Goal: Navigation & Orientation: Find specific page/section

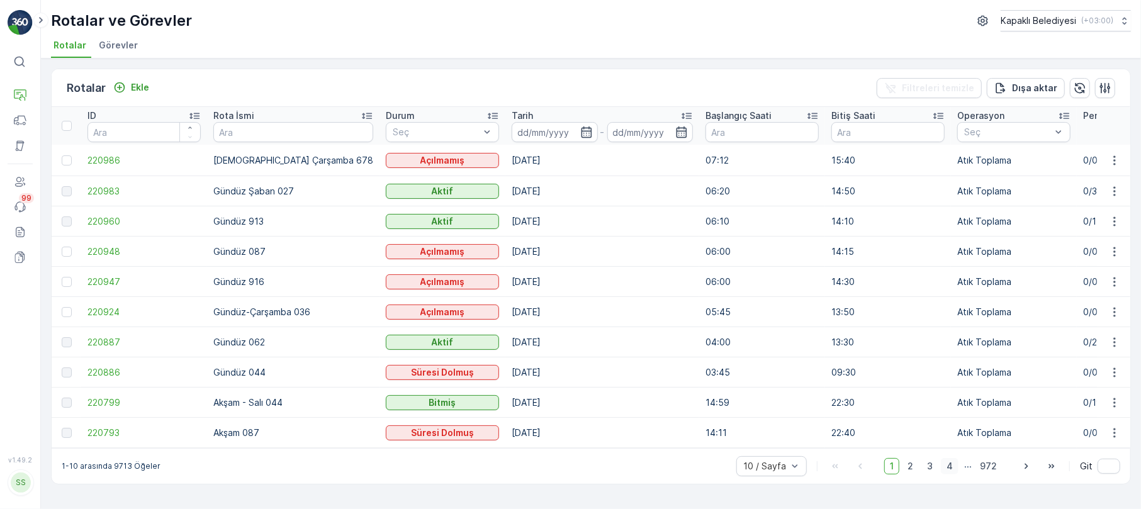
click at [955, 475] on span "4" at bounding box center [950, 466] width 18 height 16
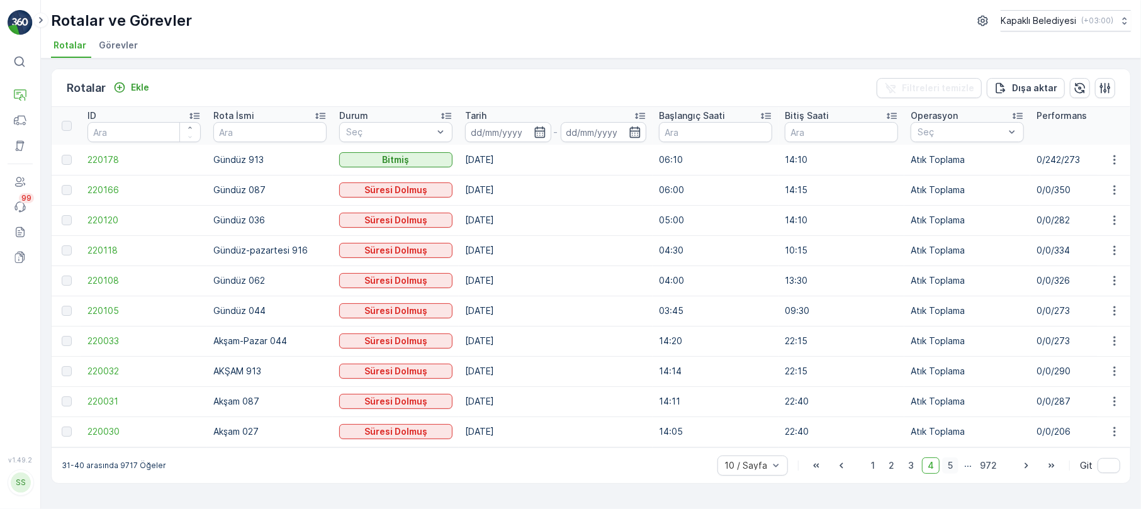
click at [955, 474] on span "5" at bounding box center [950, 466] width 16 height 16
click at [950, 464] on span "6" at bounding box center [950, 466] width 17 height 16
click at [954, 474] on span "7" at bounding box center [950, 466] width 17 height 16
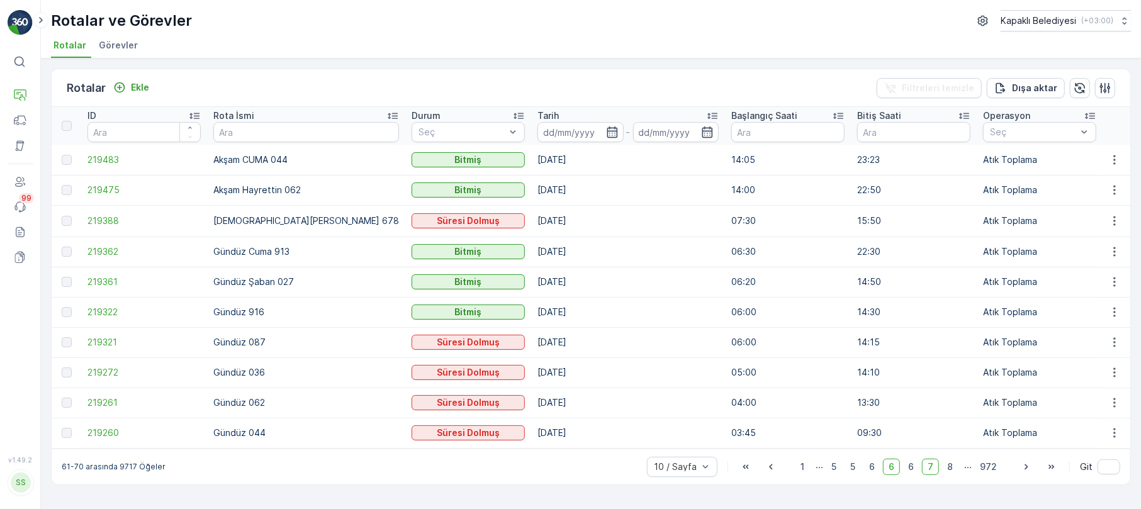
click at [954, 474] on span "8" at bounding box center [950, 467] width 17 height 16
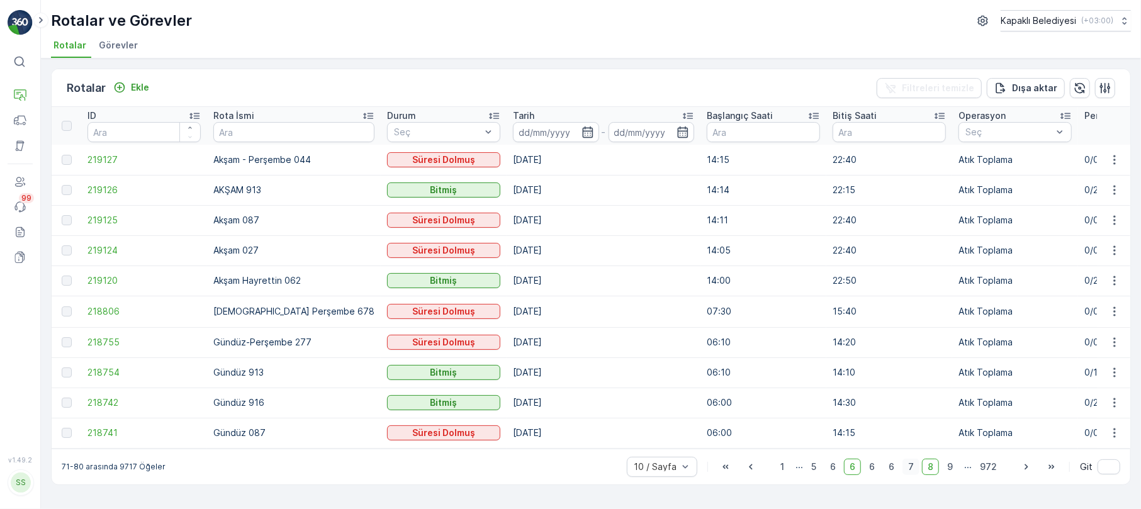
click at [954, 474] on span "9" at bounding box center [950, 467] width 17 height 16
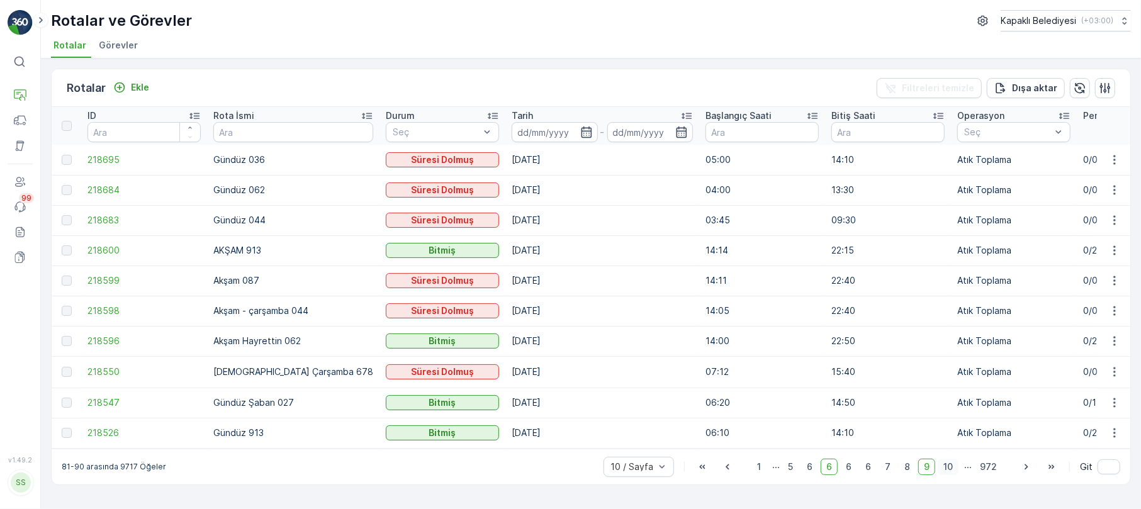
click at [948, 464] on span "10" at bounding box center [948, 467] width 21 height 16
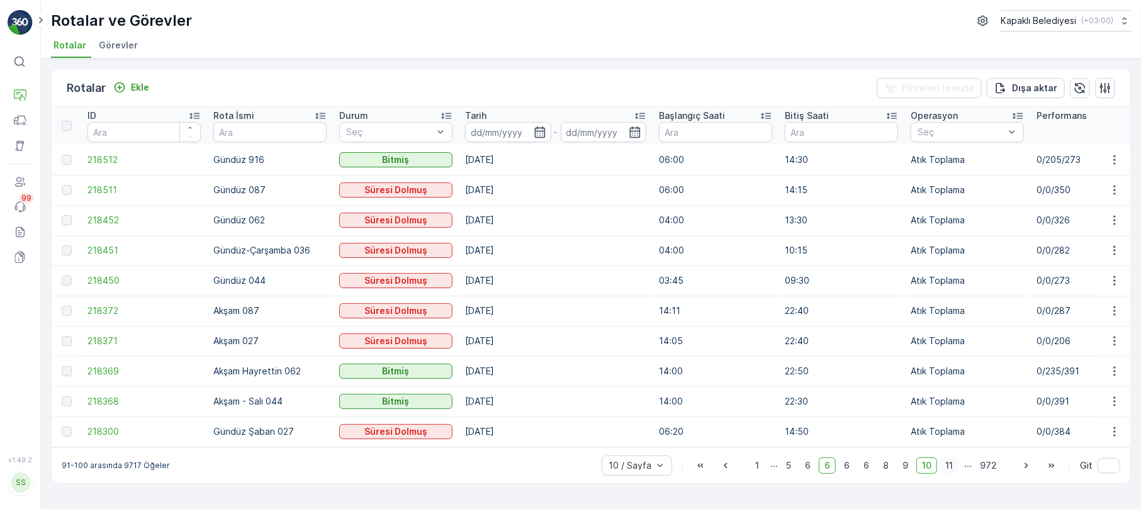
click at [950, 470] on span "11" at bounding box center [949, 466] width 19 height 16
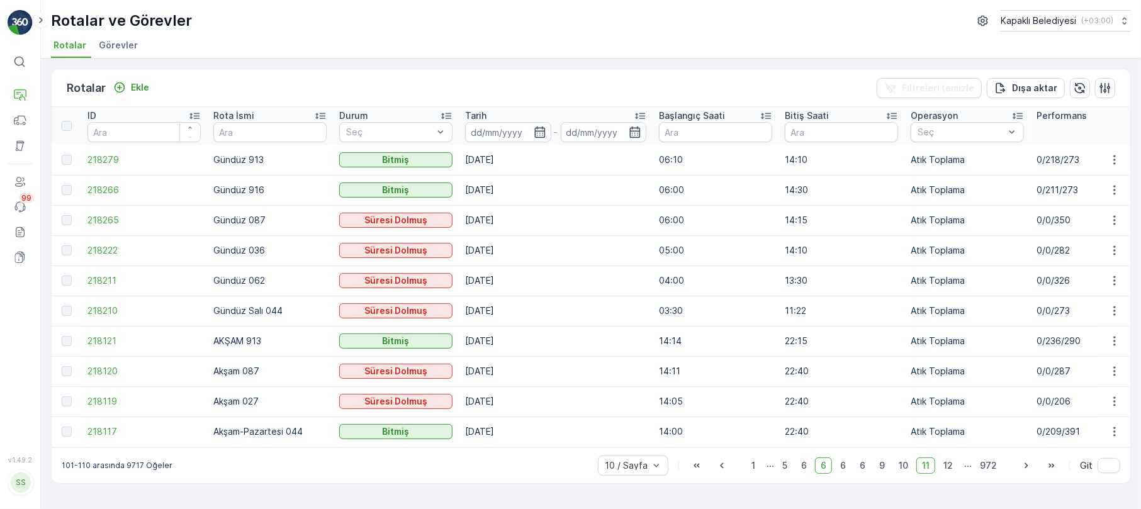
click at [950, 470] on span "12" at bounding box center [948, 466] width 21 height 16
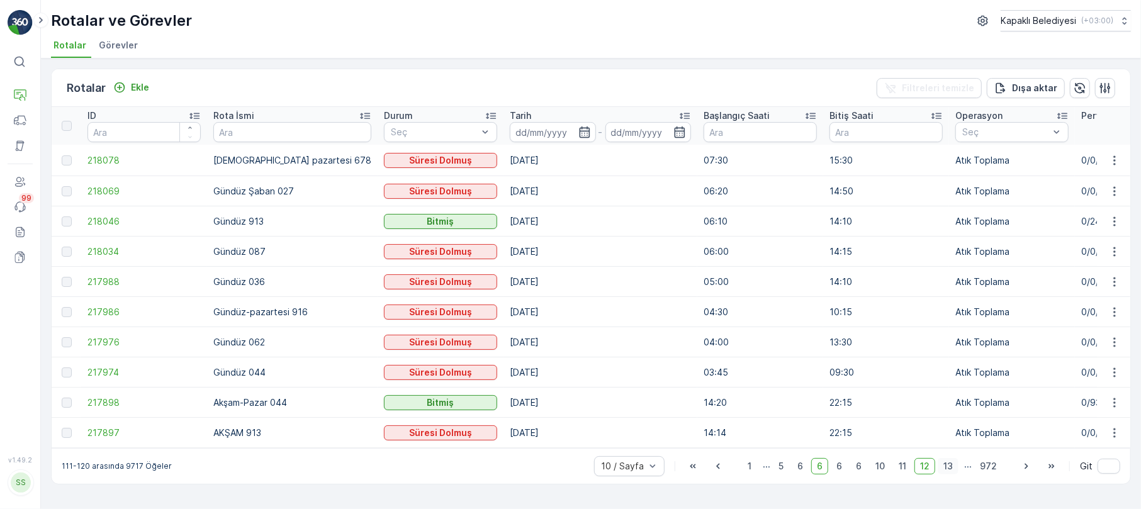
click at [950, 473] on span "13" at bounding box center [948, 466] width 21 height 16
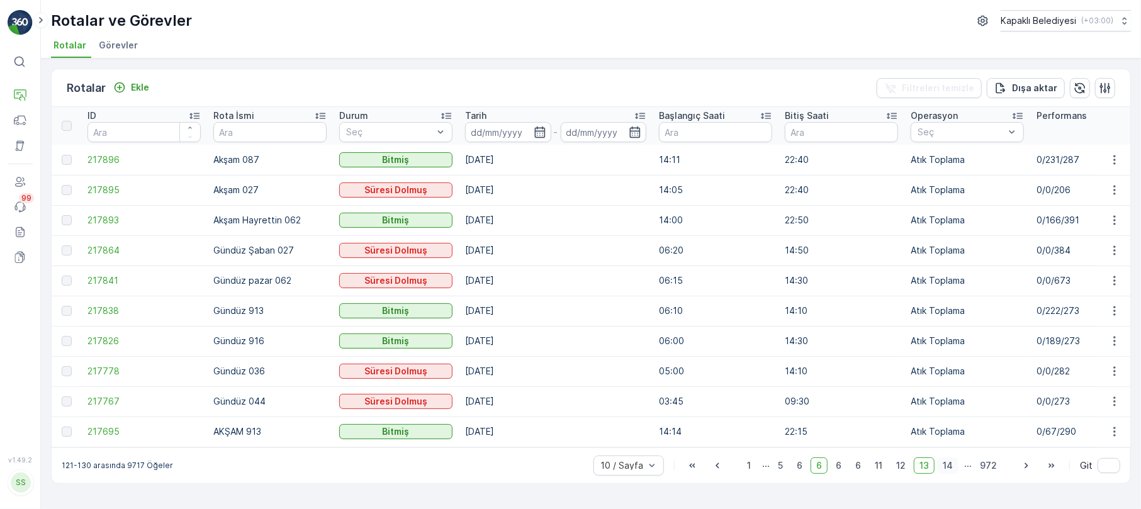
click at [950, 470] on span "14" at bounding box center [947, 466] width 21 height 16
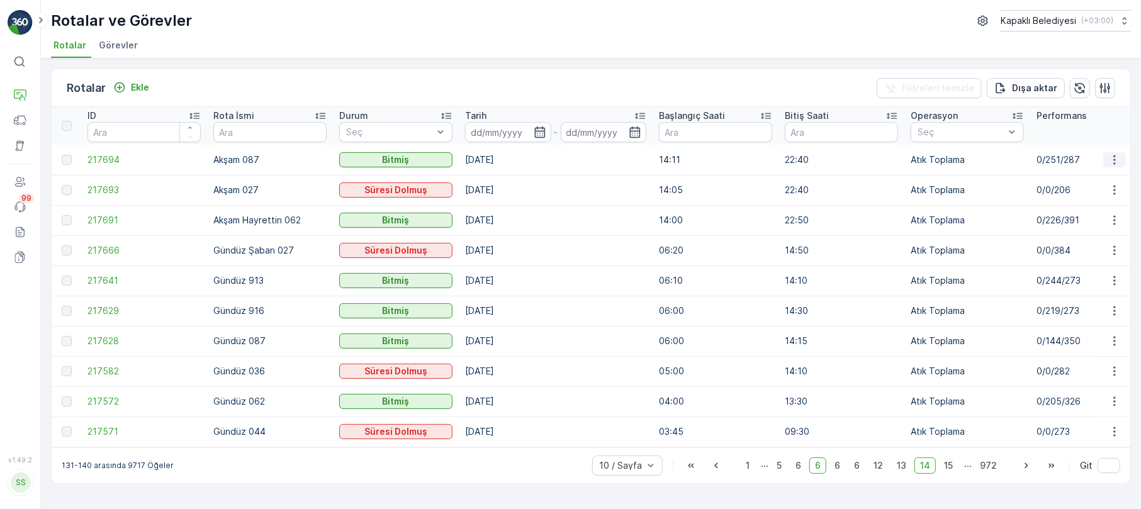
click at [1115, 157] on icon "button" at bounding box center [1114, 159] width 2 height 9
click at [1090, 194] on span "Rota Takibini Görüntüle" at bounding box center [1084, 196] width 99 height 13
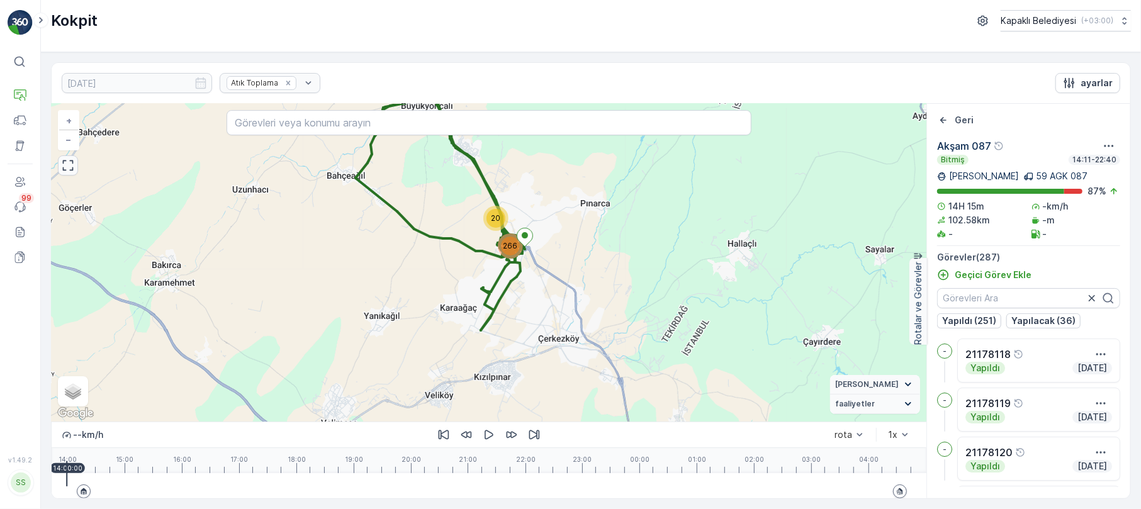
click at [66, 169] on icon "button" at bounding box center [68, 165] width 13 height 13
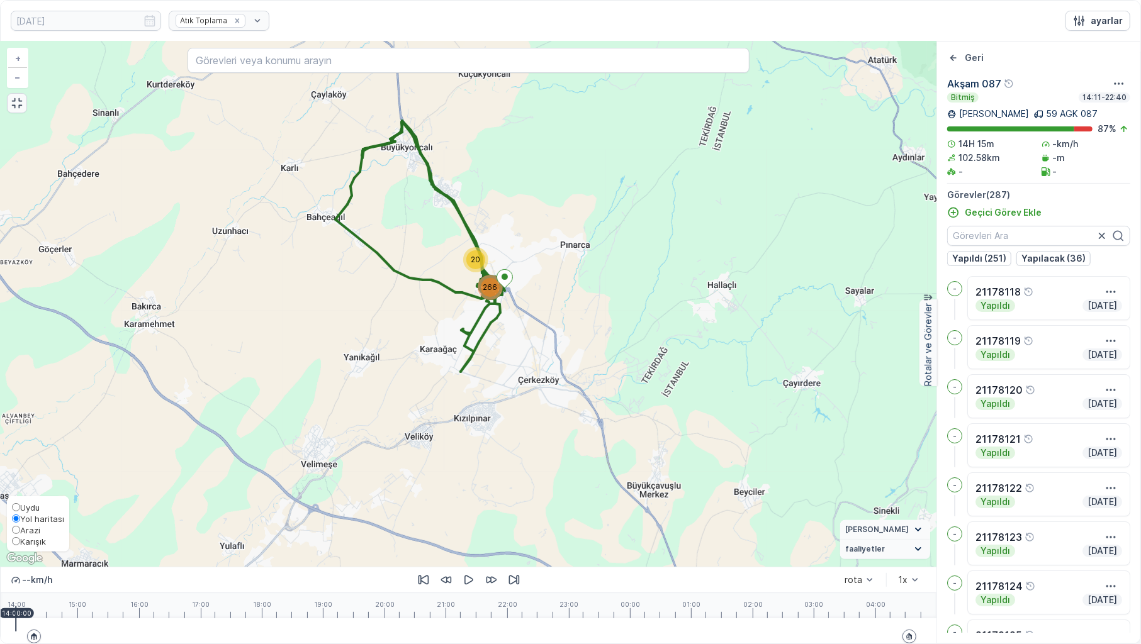
click at [18, 509] on input "Karışık" at bounding box center [16, 541] width 8 height 8
radio input "true"
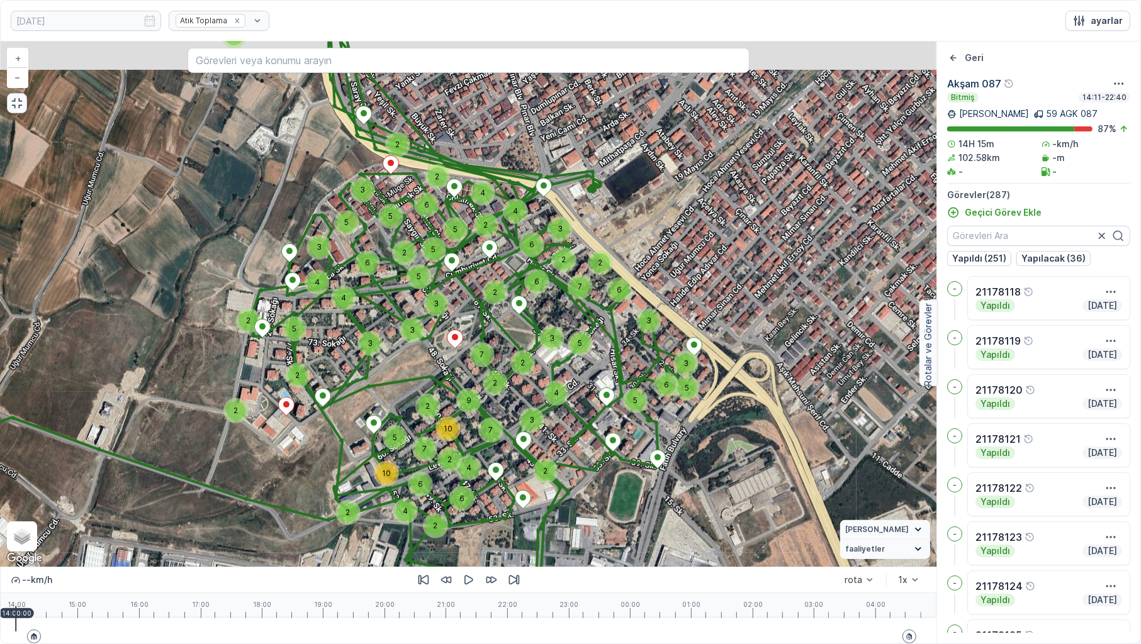
drag, startPoint x: 413, startPoint y: 295, endPoint x: 444, endPoint y: 335, distance: 50.2
click at [444, 335] on div "2 2 3 3 9 7 2 3 6 2 4 4 2 2 5 6 5 3 2 5 2 2 5 6 3 5 5 4 3 4 2 2 3 4 3 3 2 5 6 2…" at bounding box center [469, 305] width 936 height 526
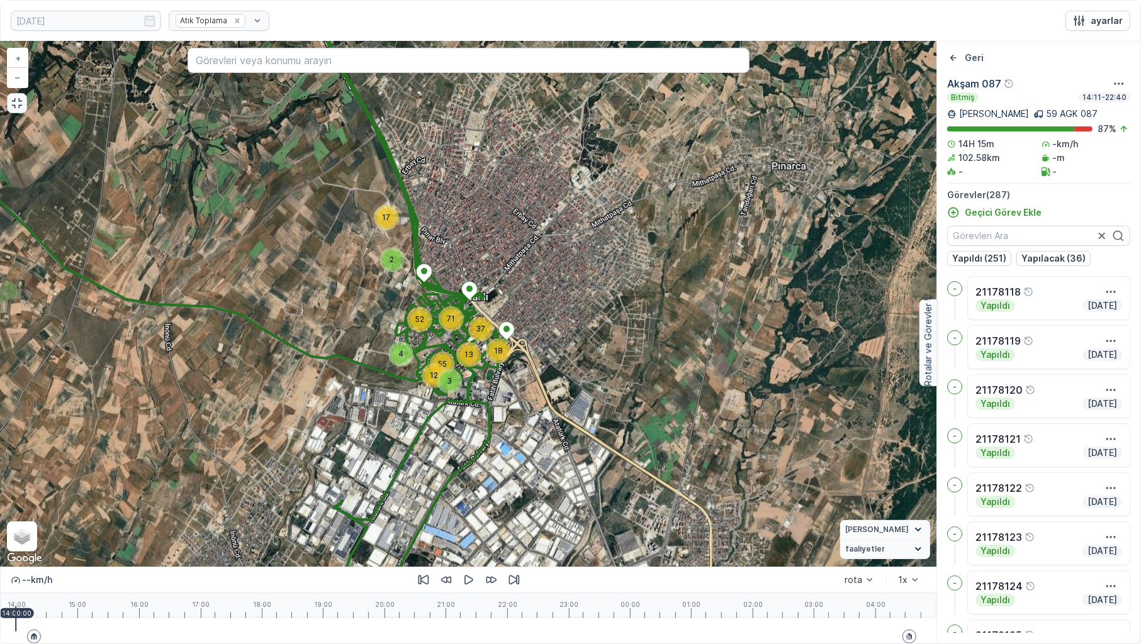
click at [45, 509] on div at bounding box center [469, 631] width 906 height 25
click at [74, 509] on div at bounding box center [469, 631] width 906 height 25
click at [466, 509] on icon "button" at bounding box center [469, 580] width 13 height 13
click at [78, 509] on div at bounding box center [469, 631] width 906 height 25
click at [86, 509] on div at bounding box center [469, 631] width 906 height 25
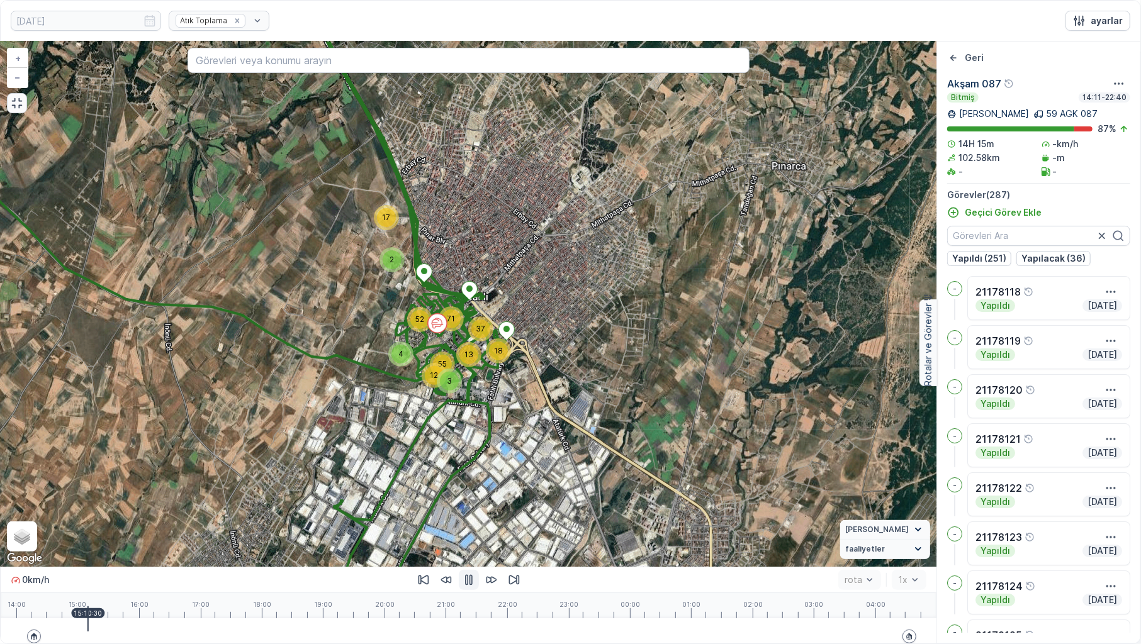
click at [88, 509] on div at bounding box center [87, 619] width 1 height 25
click at [98, 509] on div at bounding box center [469, 631] width 906 height 25
click at [108, 509] on div at bounding box center [469, 631] width 906 height 25
click at [117, 509] on div at bounding box center [469, 631] width 906 height 25
click at [121, 509] on div at bounding box center [469, 631] width 906 height 25
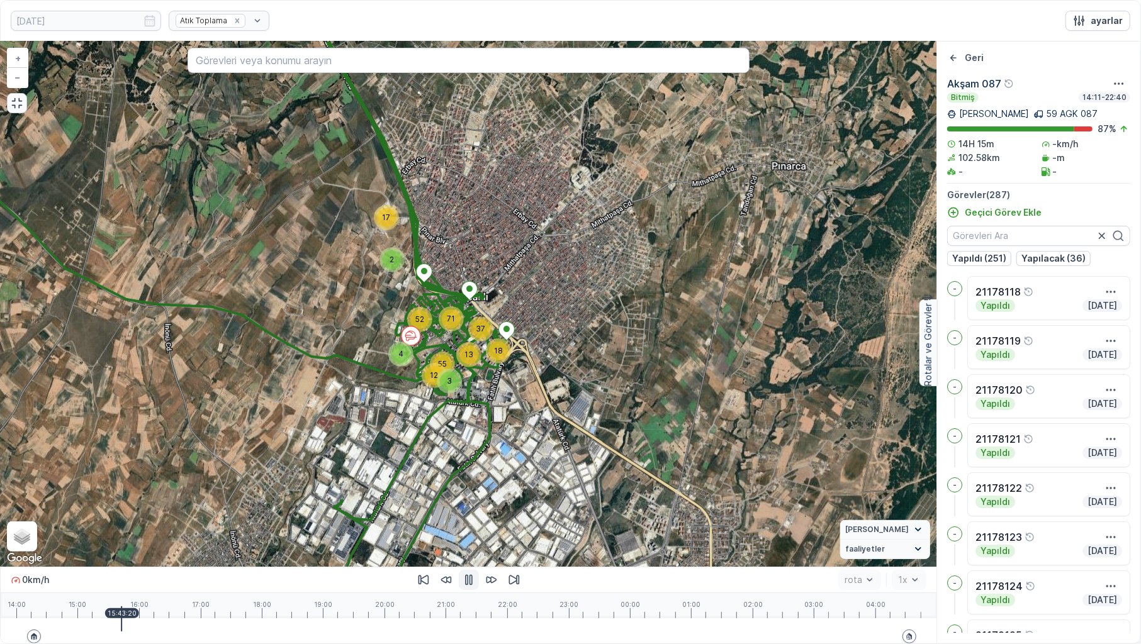
click at [127, 509] on div at bounding box center [469, 631] width 906 height 25
click at [127, 509] on div at bounding box center [126, 619] width 1 height 25
click at [131, 509] on div at bounding box center [469, 631] width 906 height 25
click at [132, 509] on div at bounding box center [469, 631] width 906 height 25
click at [132, 509] on div at bounding box center [132, 619] width 1 height 25
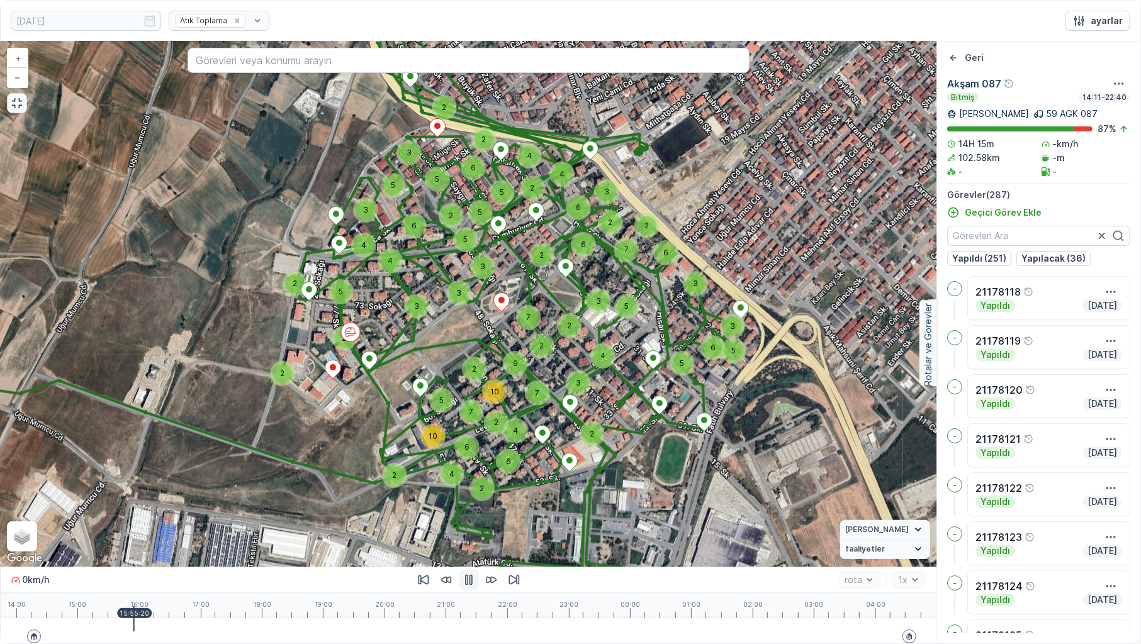
click at [139, 509] on div at bounding box center [469, 631] width 906 height 25
click at [150, 509] on div at bounding box center [469, 631] width 906 height 25
click at [157, 509] on div at bounding box center [155, 619] width 1 height 25
click at [159, 509] on div at bounding box center [469, 631] width 906 height 25
click at [162, 509] on div at bounding box center [469, 631] width 906 height 25
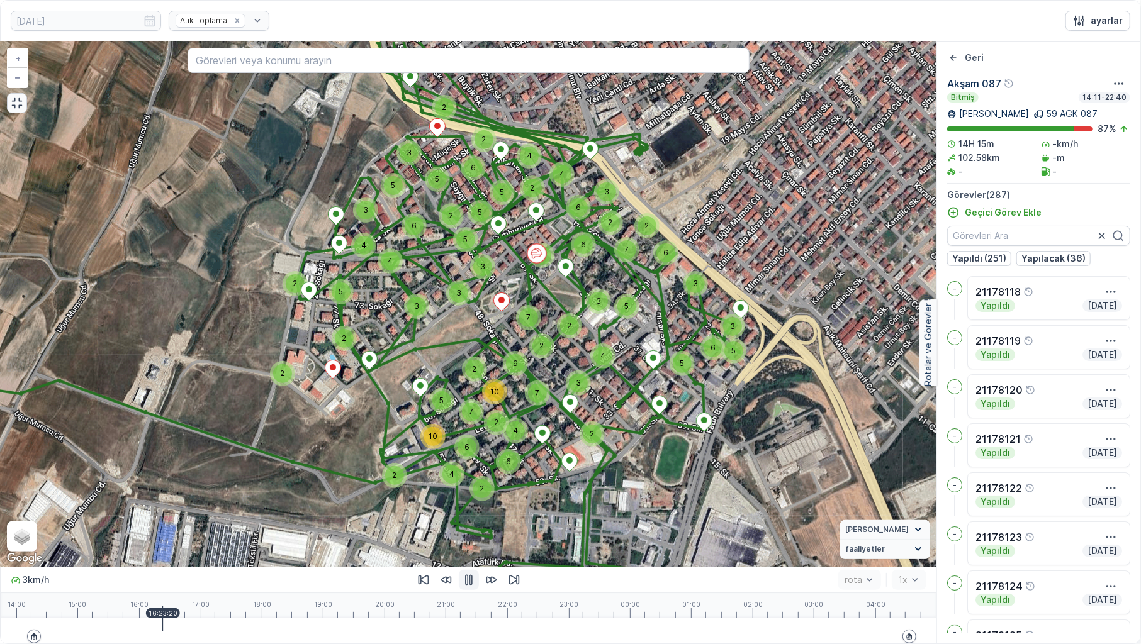
click at [170, 509] on div at bounding box center [469, 631] width 906 height 25
click at [170, 509] on div at bounding box center [169, 619] width 1 height 25
click at [174, 509] on div at bounding box center [469, 631] width 906 height 25
click at [174, 509] on div at bounding box center [174, 619] width 1 height 25
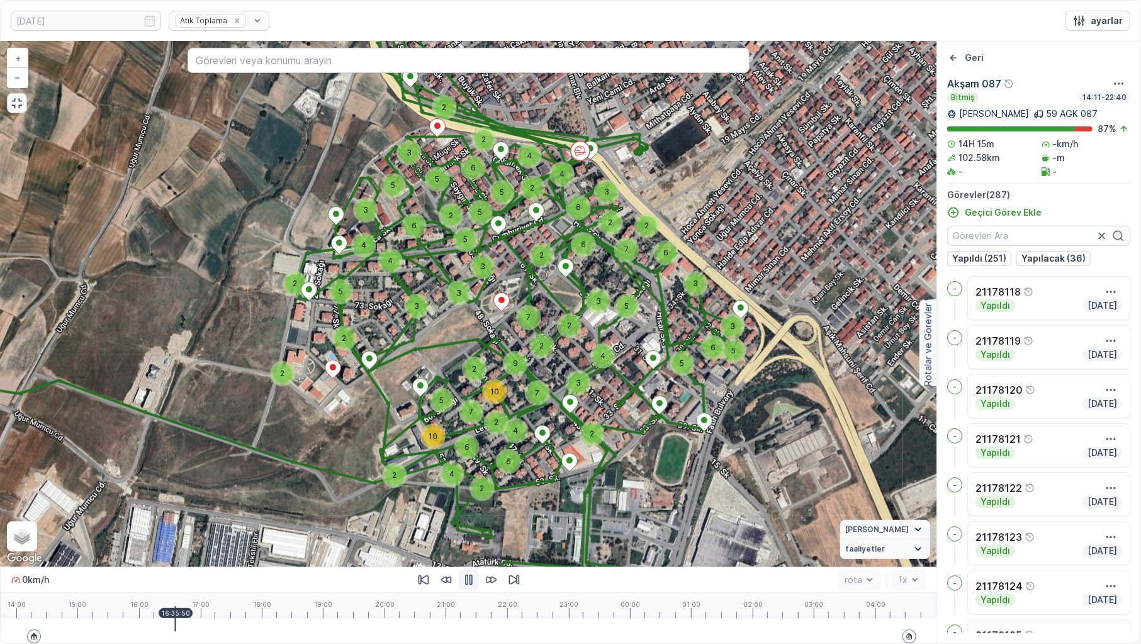
click at [179, 509] on div at bounding box center [469, 631] width 906 height 25
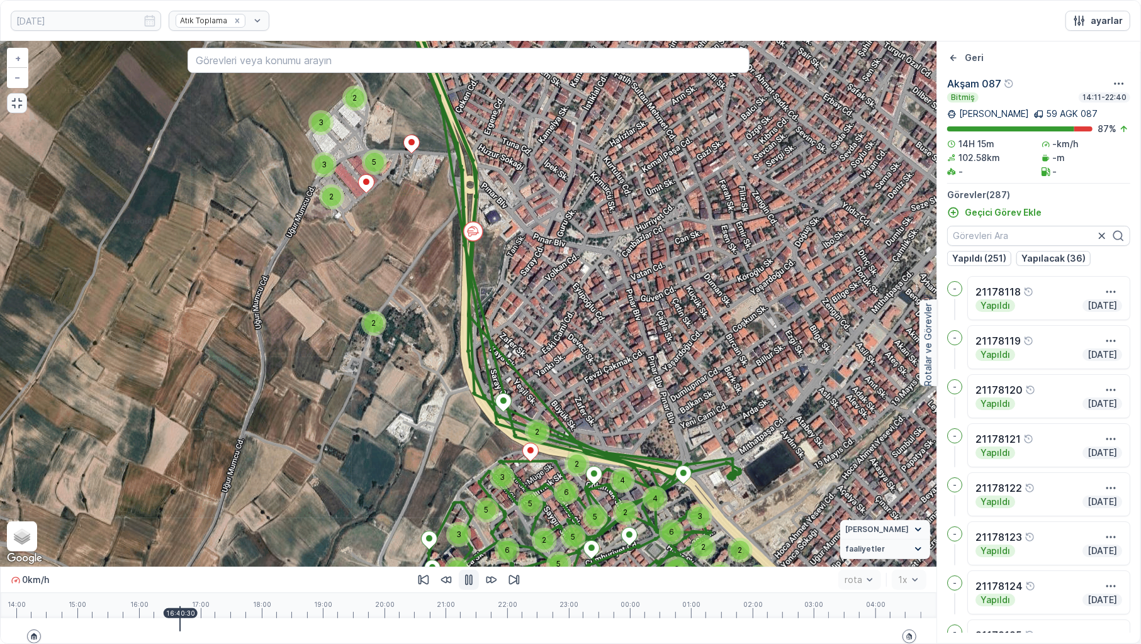
drag, startPoint x: 171, startPoint y: 623, endPoint x: 164, endPoint y: 626, distance: 7.4
click at [169, 509] on div at bounding box center [469, 631] width 906 height 25
click at [159, 509] on div at bounding box center [469, 631] width 906 height 25
click at [152, 509] on div at bounding box center [469, 631] width 906 height 25
click at [164, 509] on div at bounding box center [469, 631] width 906 height 25
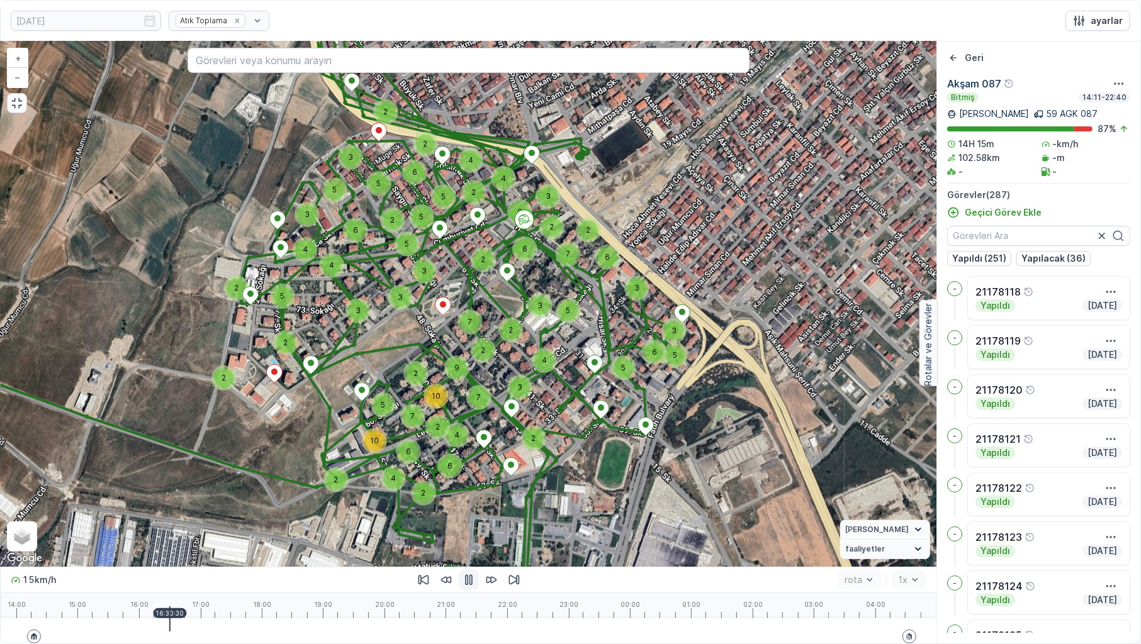
click at [170, 509] on div at bounding box center [469, 631] width 906 height 25
click at [176, 509] on div at bounding box center [469, 631] width 906 height 25
click at [182, 509] on div at bounding box center [469, 631] width 906 height 25
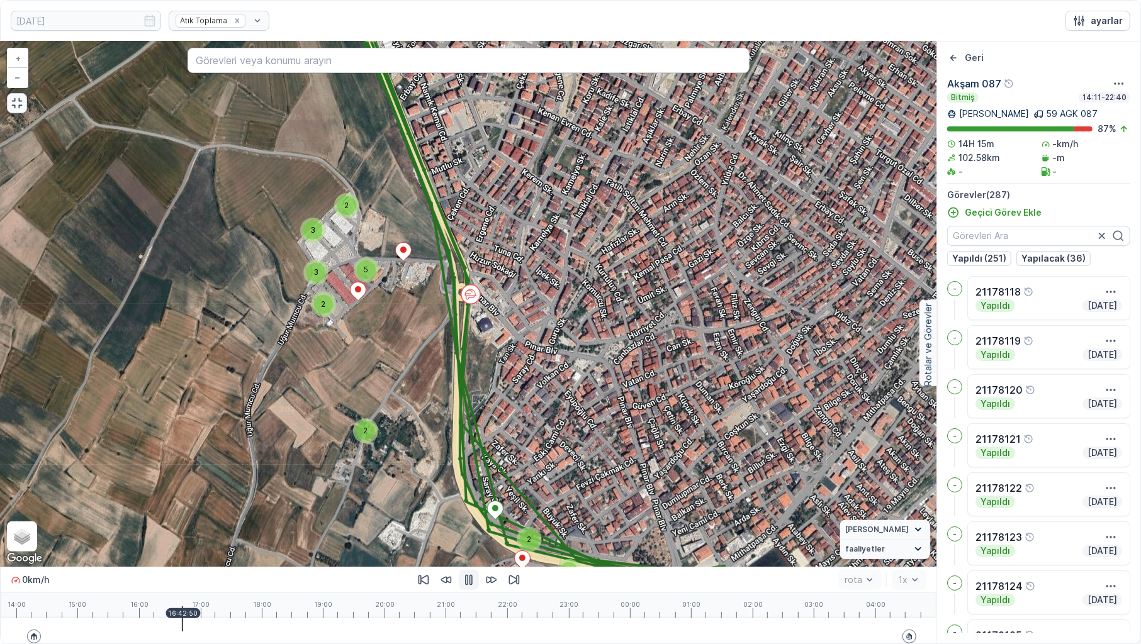
click at [186, 509] on div at bounding box center [469, 631] width 906 height 25
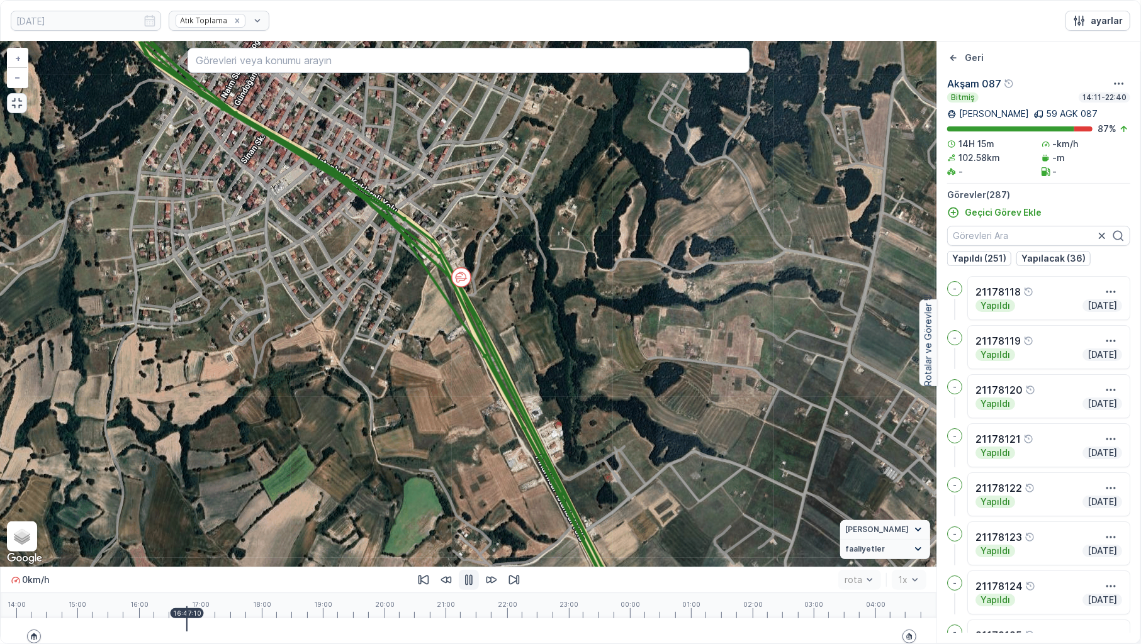
click at [191, 509] on div at bounding box center [469, 631] width 906 height 25
click at [16, 509] on div at bounding box center [16, 631] width 0 height 25
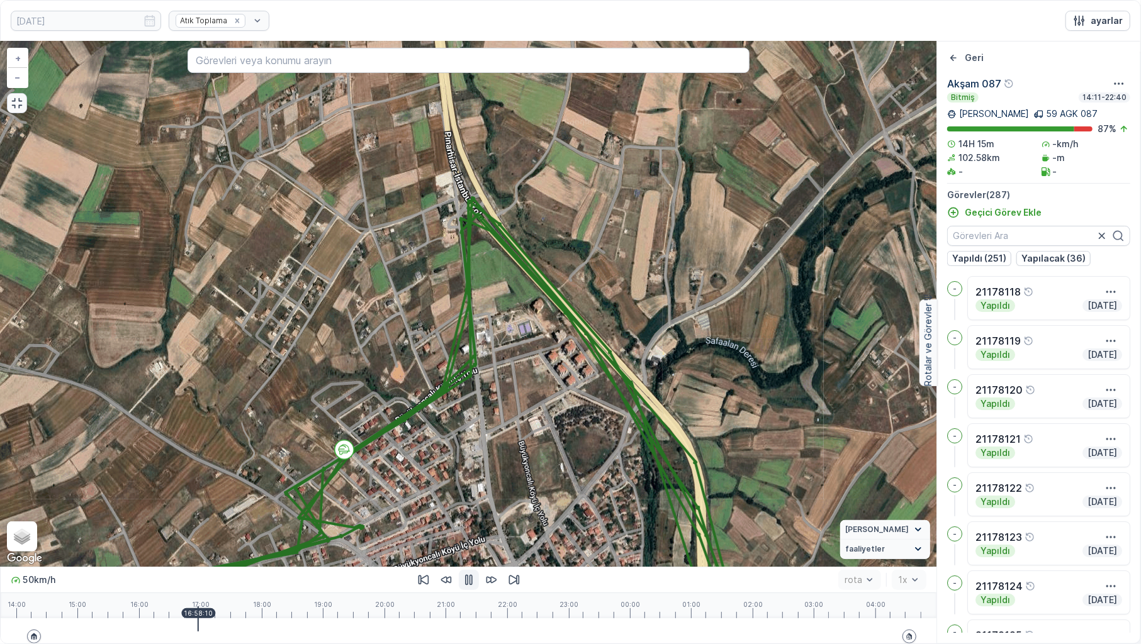
click at [202, 509] on div at bounding box center [469, 631] width 906 height 25
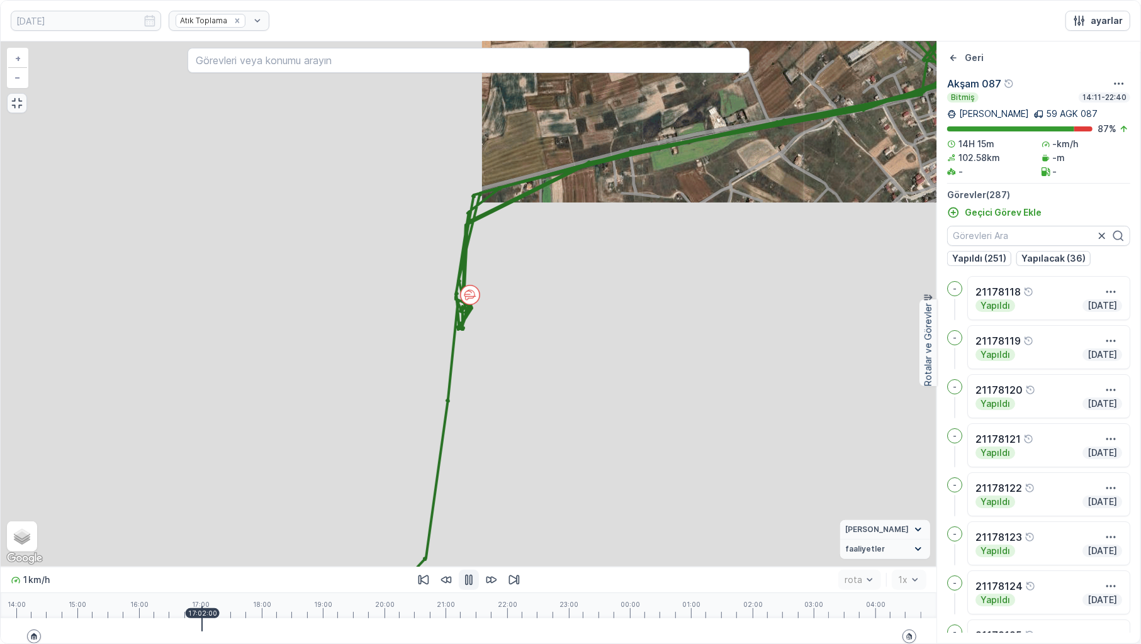
click at [204, 509] on div at bounding box center [469, 631] width 906 height 25
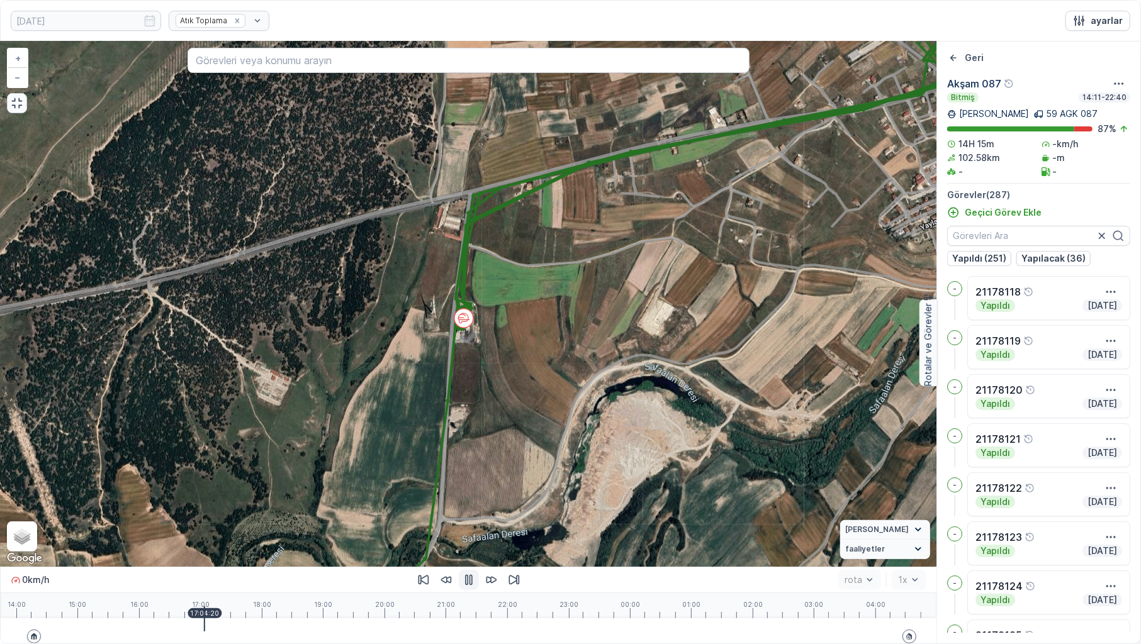
click at [213, 509] on div at bounding box center [469, 631] width 906 height 25
click at [219, 509] on div at bounding box center [469, 631] width 906 height 25
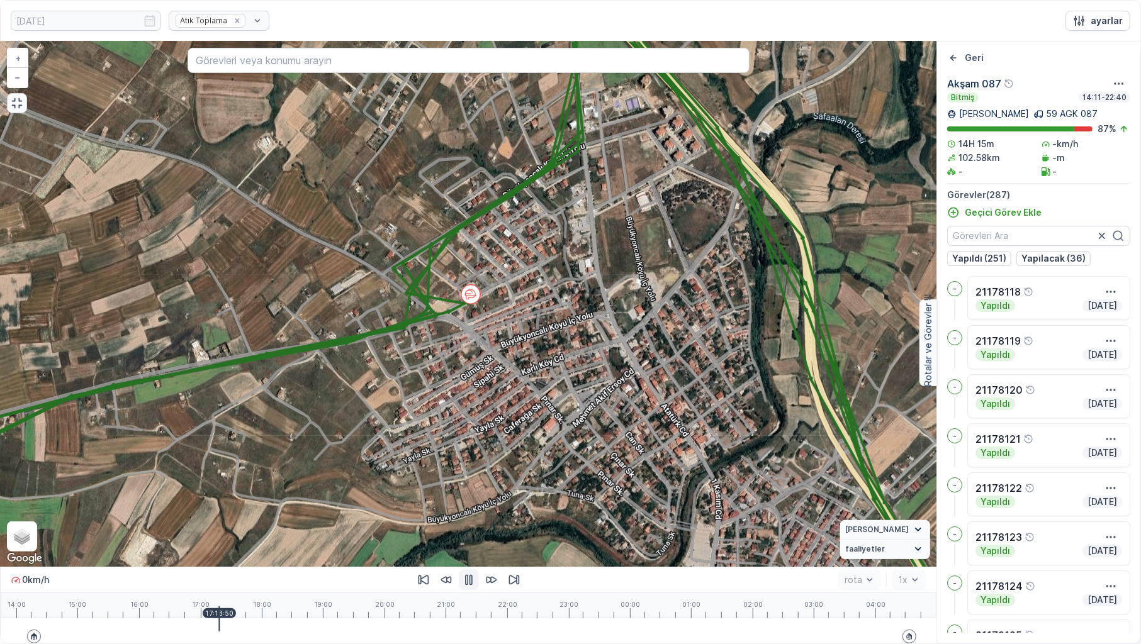
click at [225, 509] on div at bounding box center [469, 631] width 906 height 25
click at [232, 509] on div at bounding box center [469, 631] width 906 height 25
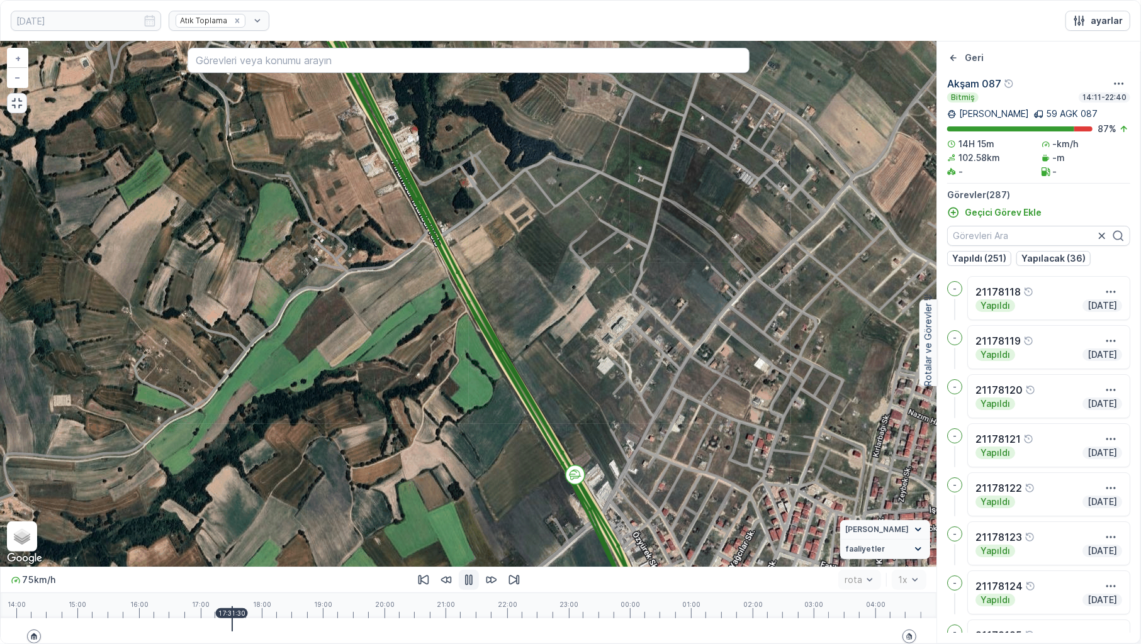
click at [238, 509] on div at bounding box center [469, 631] width 906 height 25
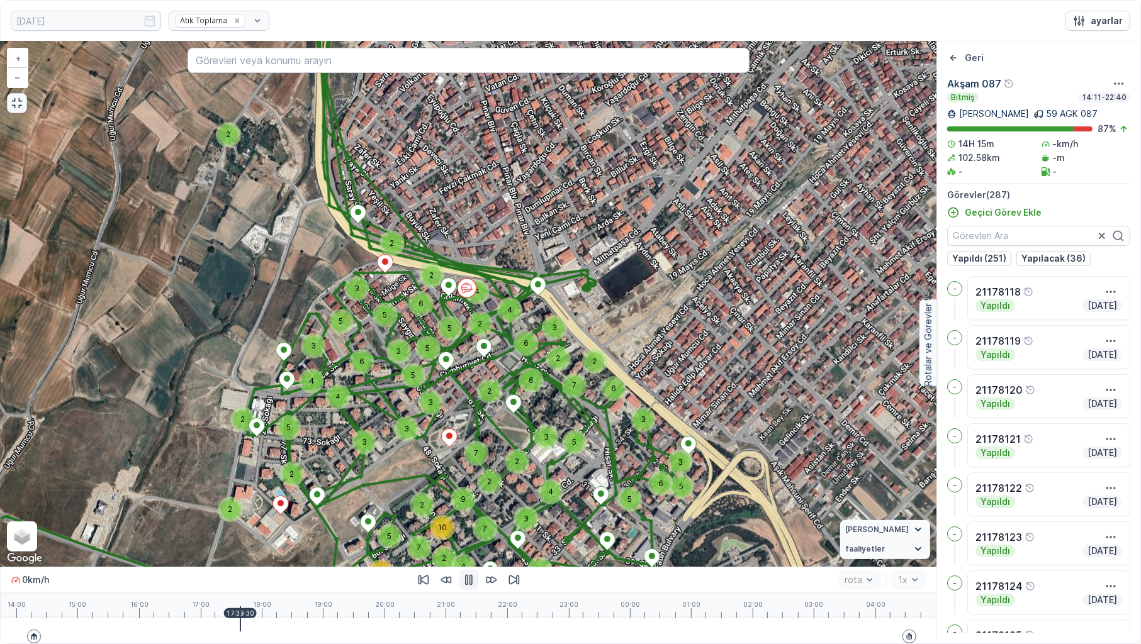
click at [250, 509] on div at bounding box center [469, 631] width 906 height 25
click at [257, 509] on div at bounding box center [469, 631] width 906 height 25
click at [281, 509] on div at bounding box center [469, 631] width 906 height 25
click at [287, 509] on div at bounding box center [469, 631] width 906 height 25
click at [293, 509] on div at bounding box center [469, 631] width 906 height 25
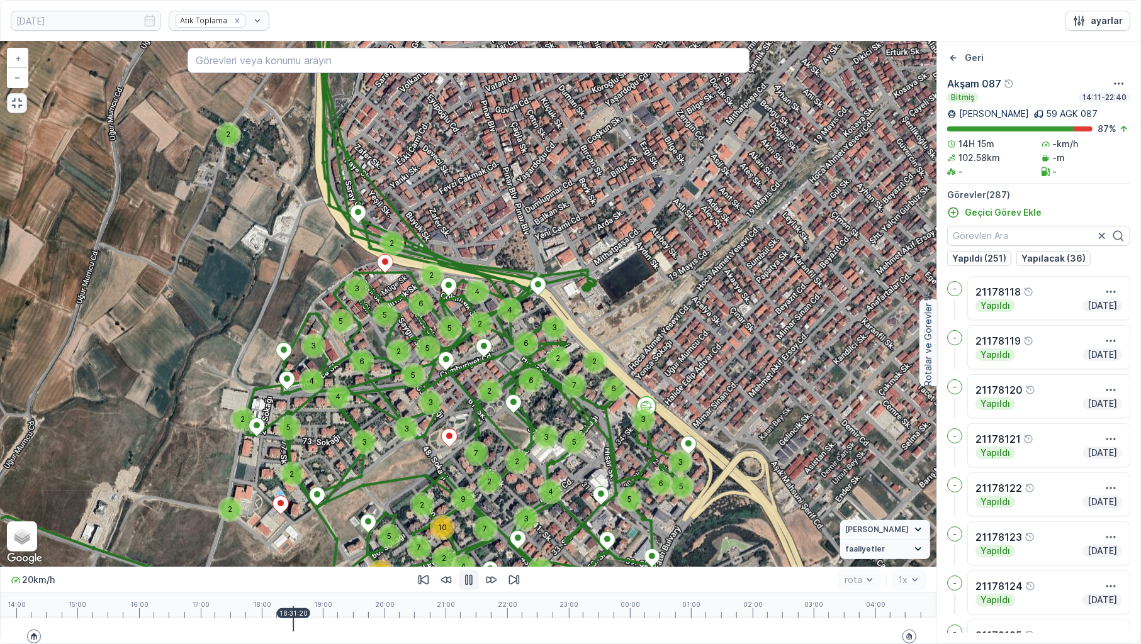
click at [308, 509] on div at bounding box center [469, 631] width 906 height 25
click at [323, 509] on div at bounding box center [469, 631] width 906 height 25
click at [329, 509] on div at bounding box center [469, 631] width 906 height 25
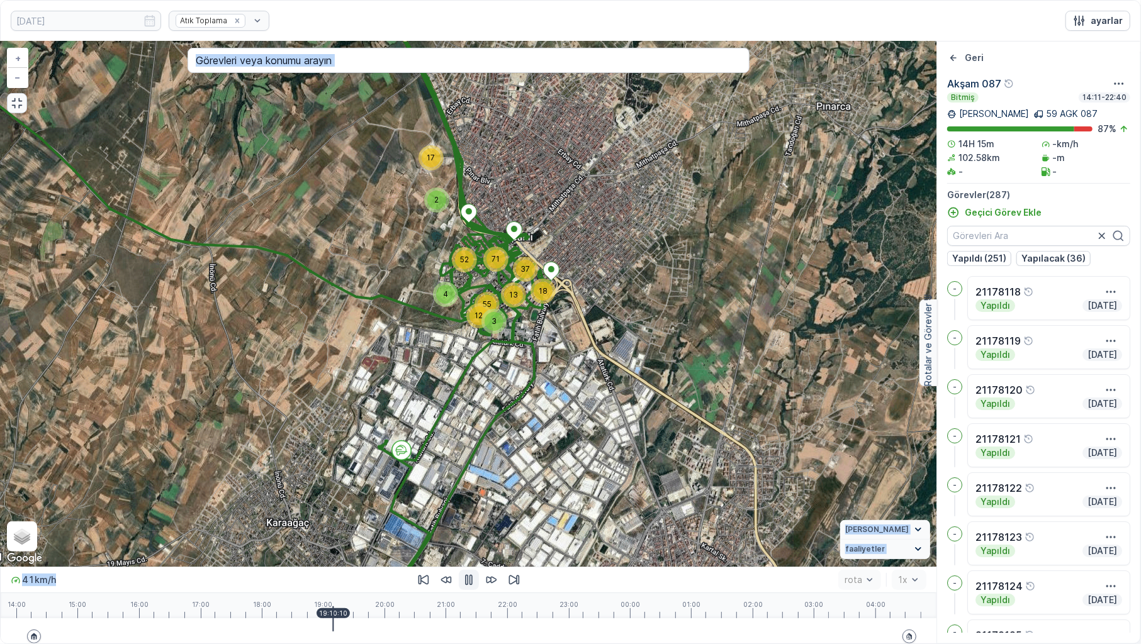
drag, startPoint x: 180, startPoint y: 574, endPoint x: 52, endPoint y: 225, distance: 371.6
click at [195, 504] on div "4 71 52 13 37 18 12 55 3 17 2 + − Uydu Yol haritası Arazi Karışık Leaflet Klavy…" at bounding box center [469, 343] width 936 height 602
click at [14, 104] on icon "button" at bounding box center [17, 103] width 13 height 13
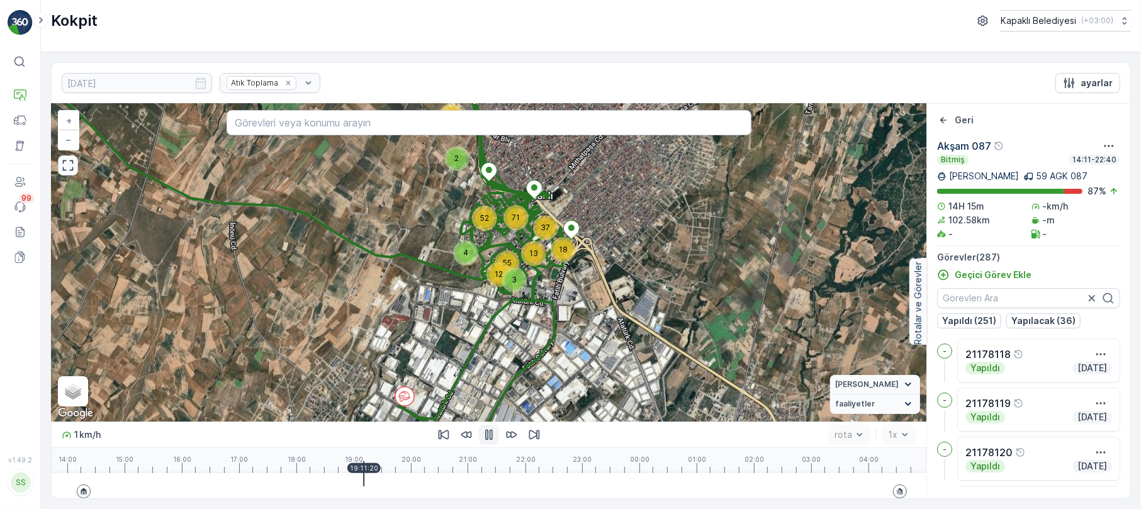
click at [373, 488] on div at bounding box center [489, 485] width 845 height 25
click at [385, 490] on div at bounding box center [489, 485] width 845 height 25
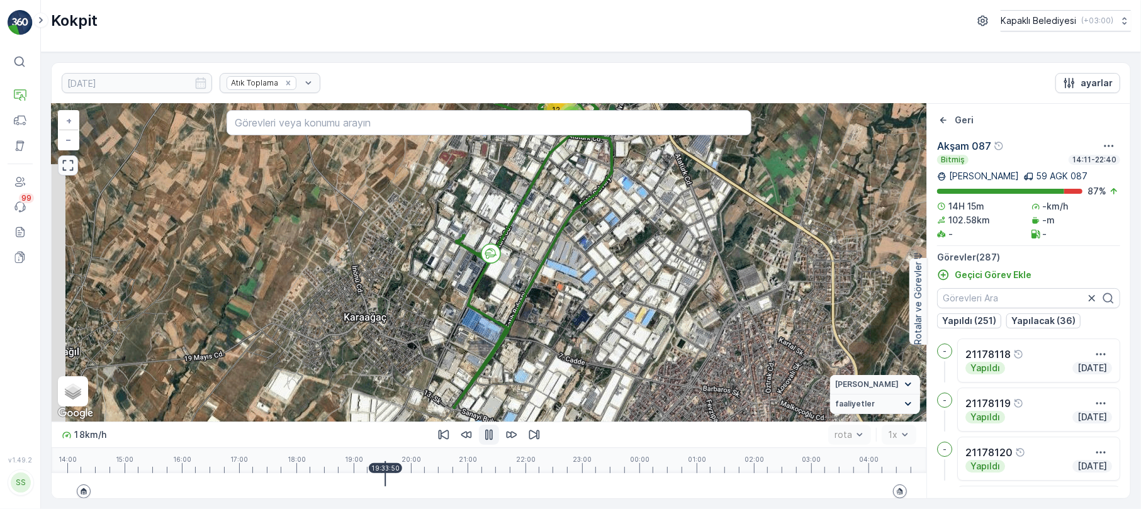
click at [393, 479] on div at bounding box center [489, 485] width 845 height 25
click at [386, 476] on div at bounding box center [385, 473] width 1 height 25
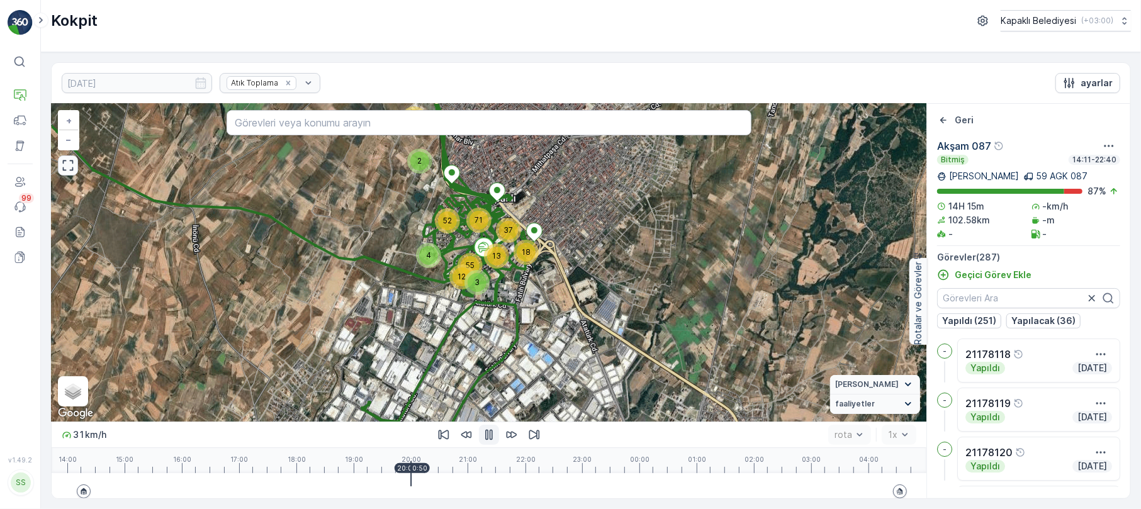
click at [416, 476] on div at bounding box center [489, 485] width 845 height 25
click at [429, 477] on div at bounding box center [489, 485] width 845 height 25
click at [434, 477] on div at bounding box center [489, 485] width 845 height 25
click at [443, 477] on div at bounding box center [489, 485] width 845 height 25
drag, startPoint x: 452, startPoint y: 478, endPoint x: 464, endPoint y: 484, distance: 13.2
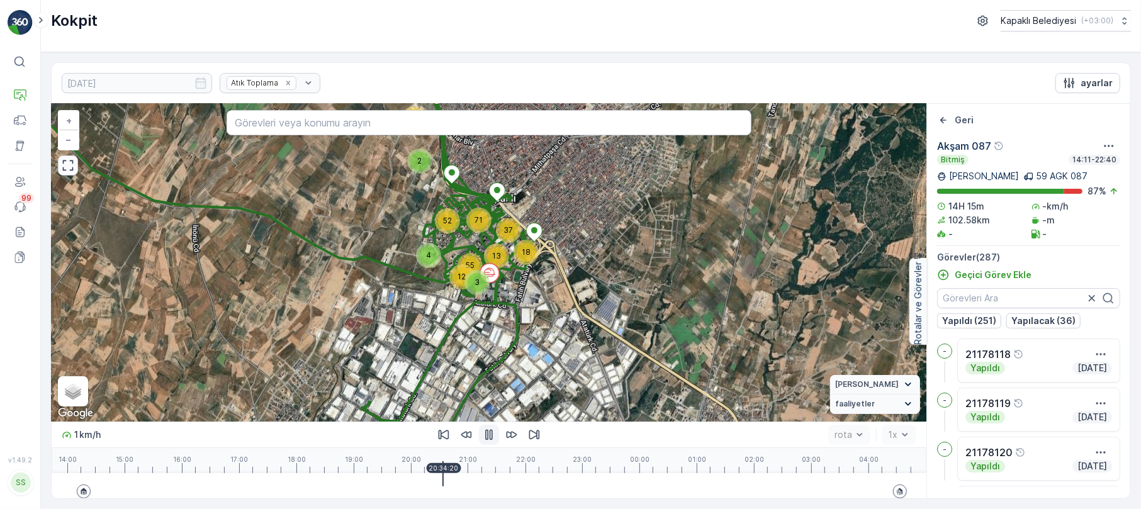
click at [453, 479] on div at bounding box center [489, 485] width 845 height 25
click at [464, 484] on div at bounding box center [489, 485] width 845 height 25
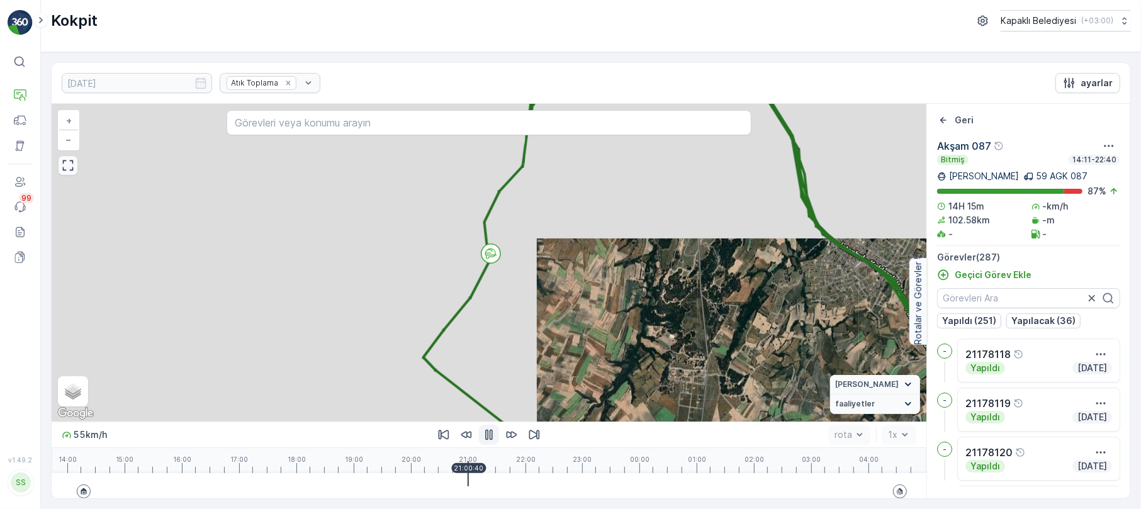
click at [471, 484] on div at bounding box center [489, 485] width 845 height 25
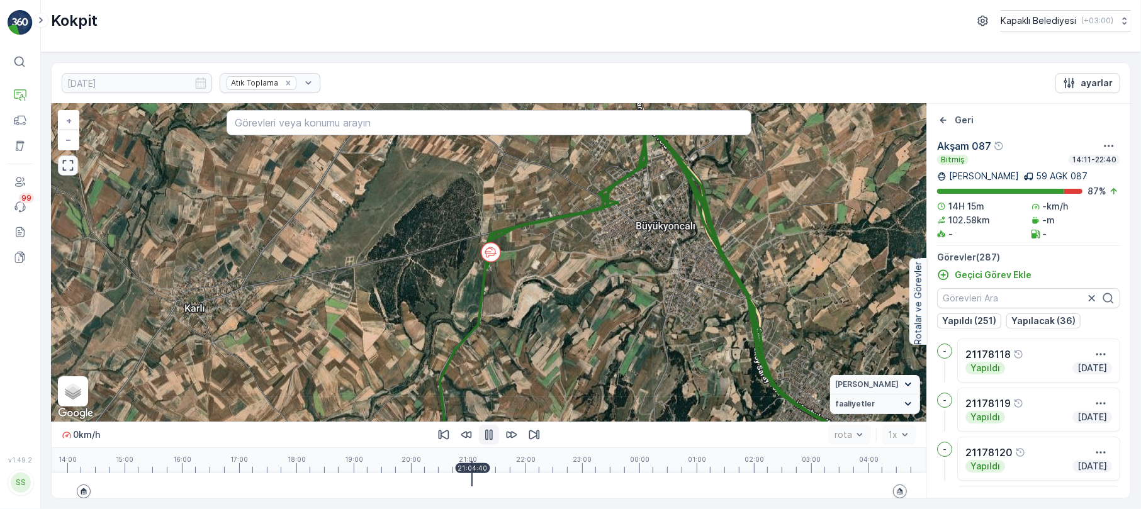
click at [483, 483] on div at bounding box center [489, 485] width 845 height 25
click at [483, 483] on div at bounding box center [483, 473] width 1 height 25
click at [492, 482] on div at bounding box center [489, 485] width 845 height 25
click at [499, 481] on div at bounding box center [489, 485] width 845 height 25
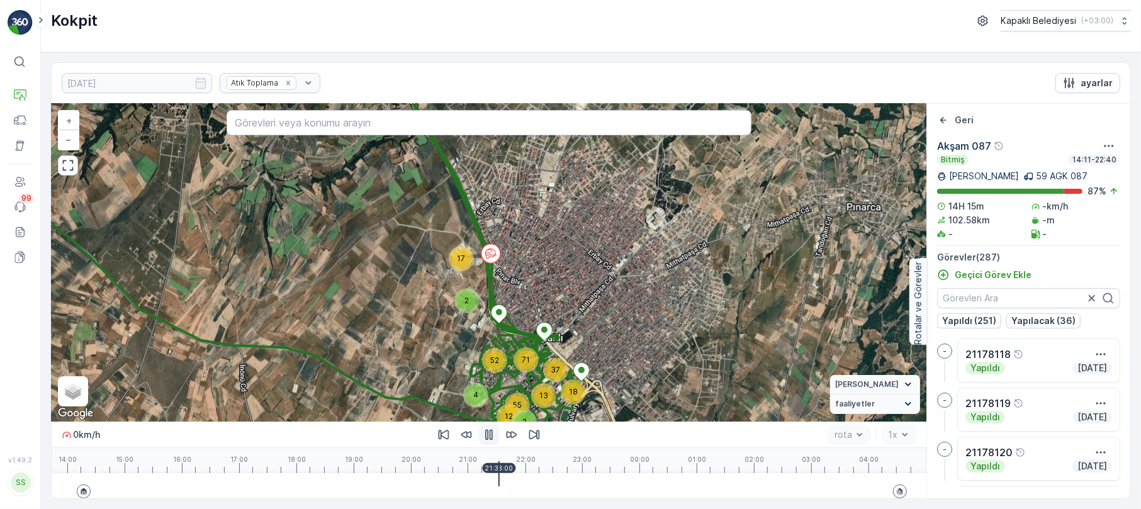
click at [500, 476] on div at bounding box center [498, 473] width 1 height 25
click at [509, 476] on div at bounding box center [489, 485] width 845 height 25
click at [524, 481] on div at bounding box center [489, 485] width 845 height 25
click at [530, 481] on div at bounding box center [489, 485] width 845 height 25
click at [537, 481] on div at bounding box center [489, 485] width 845 height 25
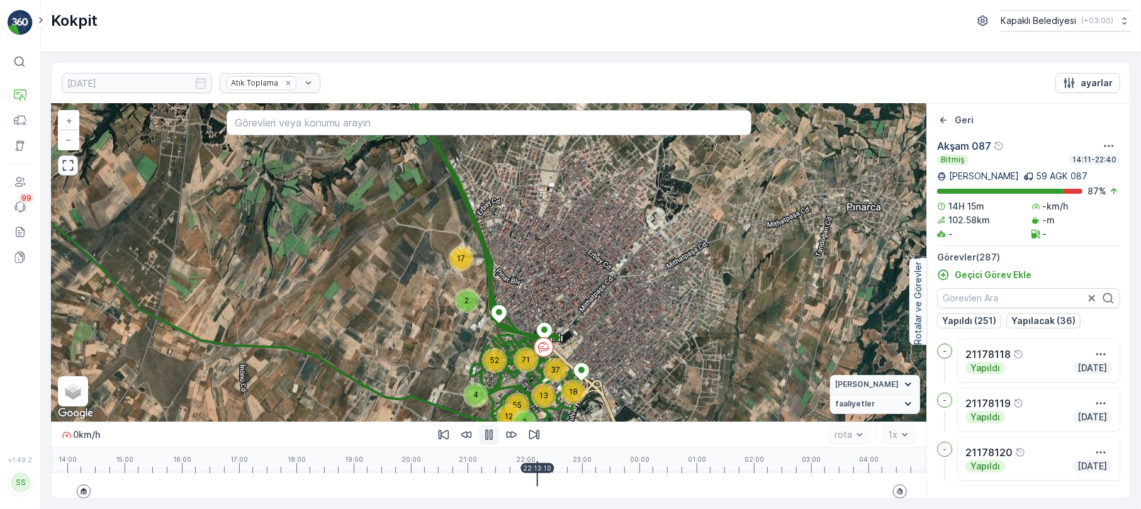
click at [542, 482] on div at bounding box center [489, 485] width 845 height 25
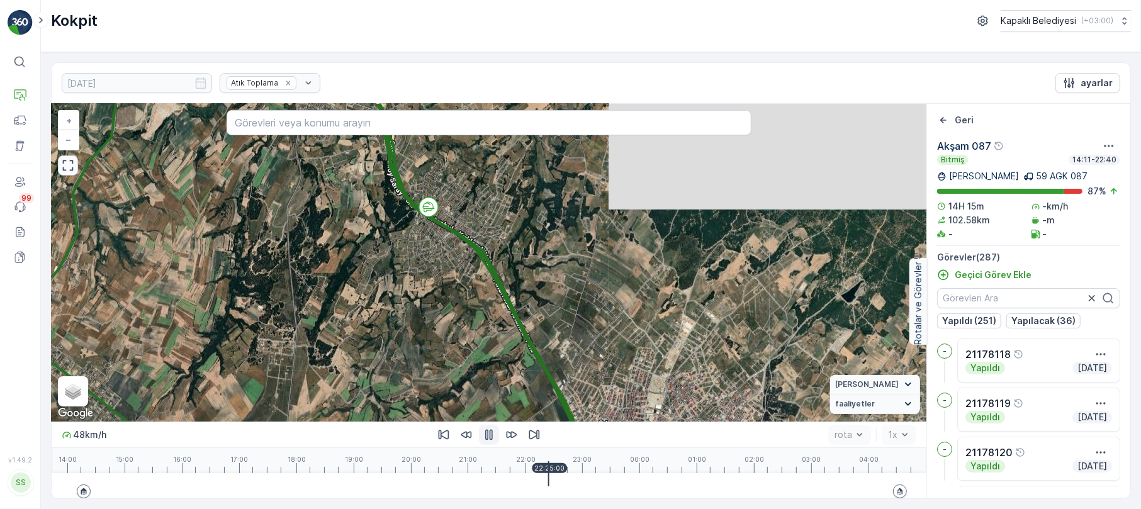
click at [549, 482] on div at bounding box center [489, 485] width 845 height 25
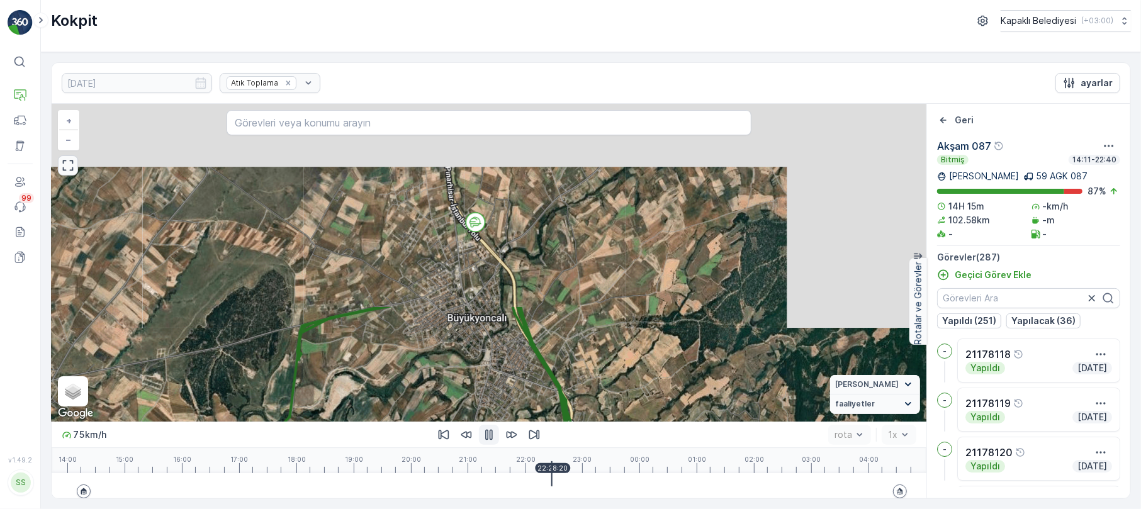
click at [552, 482] on div at bounding box center [551, 473] width 1 height 25
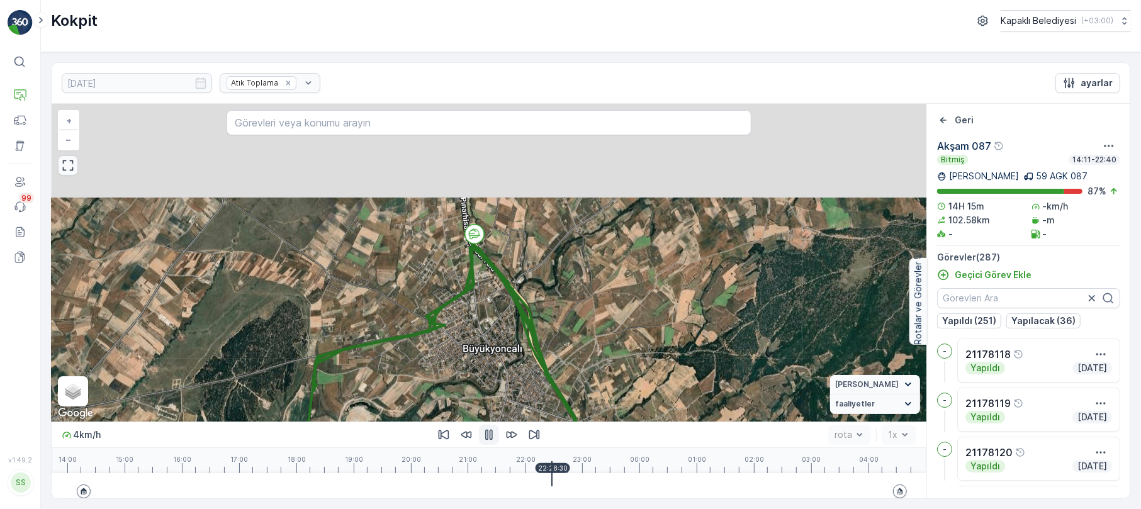
click at [558, 480] on div at bounding box center [489, 485] width 845 height 25
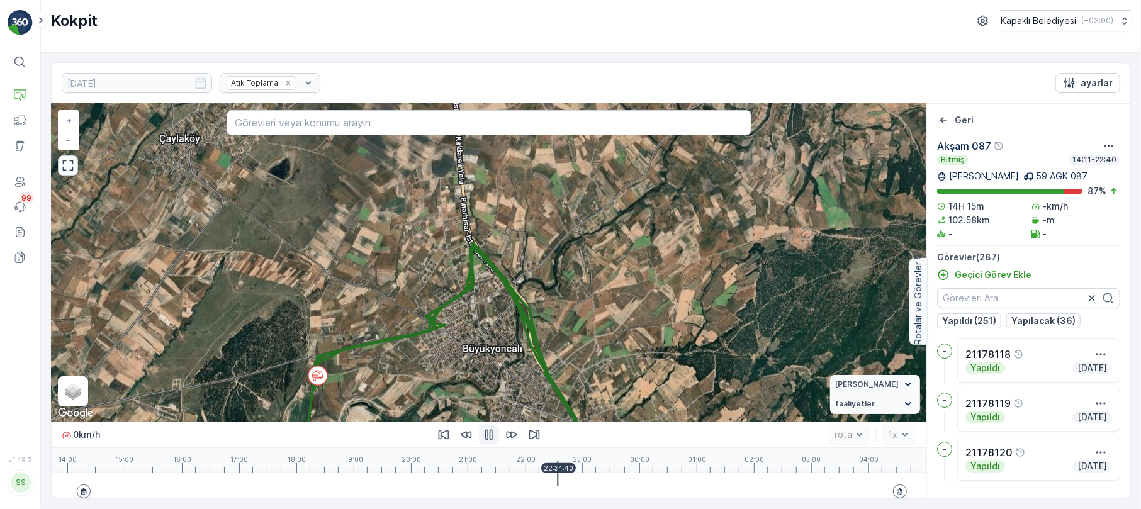
click at [565, 481] on div at bounding box center [489, 485] width 845 height 25
click at [575, 483] on div at bounding box center [489, 485] width 845 height 25
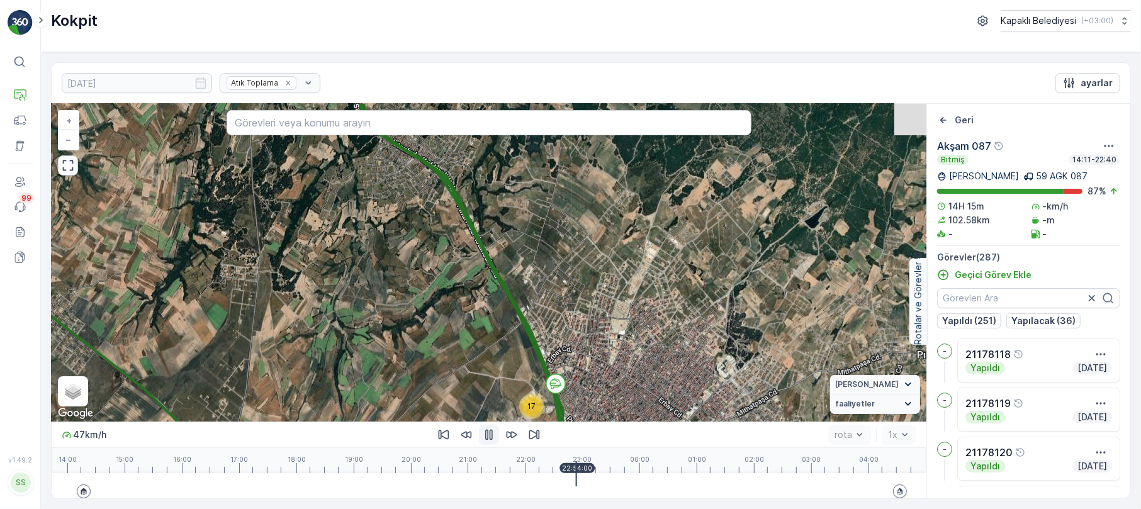
click at [582, 479] on div at bounding box center [489, 485] width 845 height 25
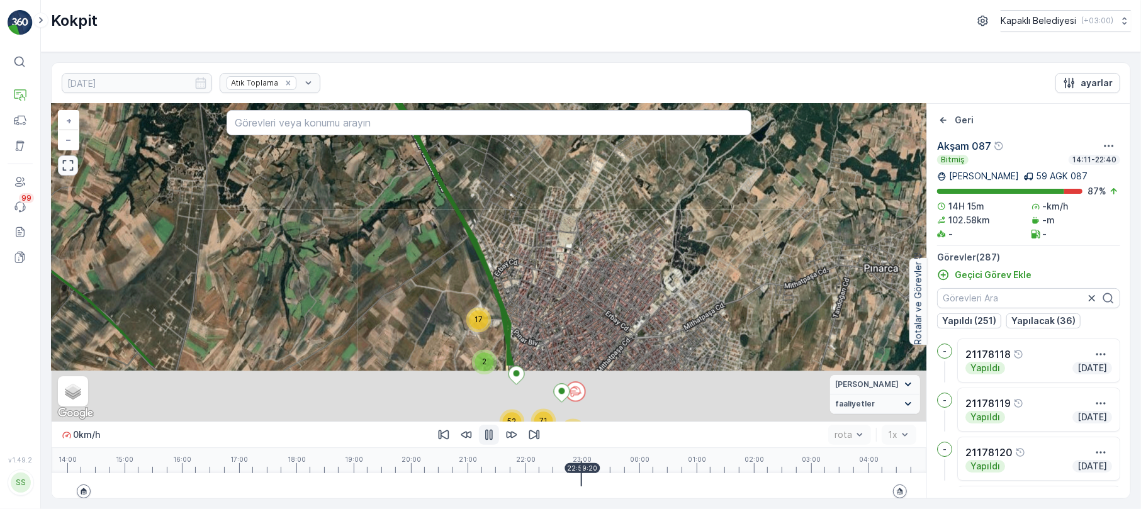
click at [587, 477] on div at bounding box center [489, 485] width 845 height 25
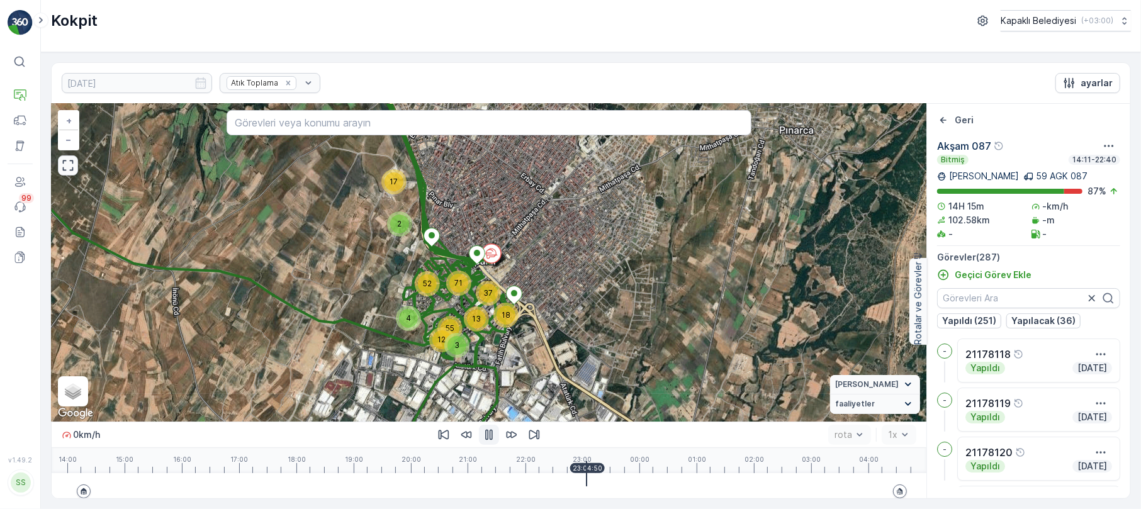
click at [588, 476] on div at bounding box center [489, 485] width 845 height 25
click at [600, 473] on div at bounding box center [489, 485] width 845 height 25
click at [588, 474] on div at bounding box center [489, 485] width 845 height 25
click at [575, 478] on div at bounding box center [489, 485] width 845 height 25
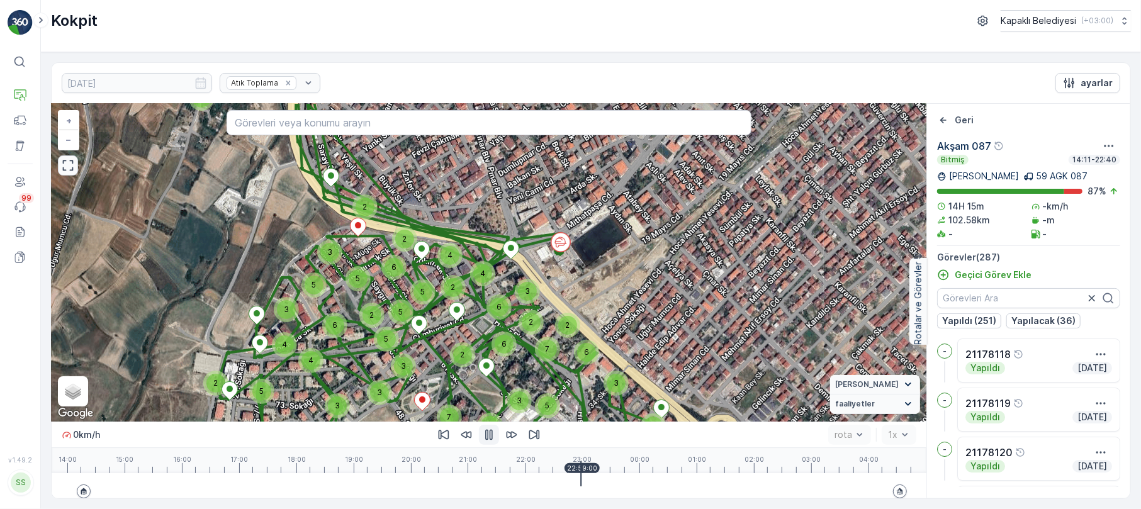
click at [492, 436] on icon "button" at bounding box center [489, 435] width 8 height 11
